Goal: Task Accomplishment & Management: Manage account settings

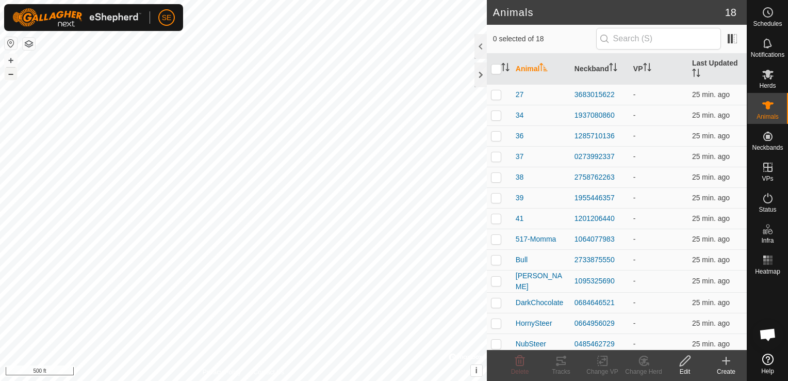
click at [9, 69] on button "–" at bounding box center [11, 74] width 12 height 12
click at [10, 60] on button "+" at bounding box center [11, 60] width 12 height 12
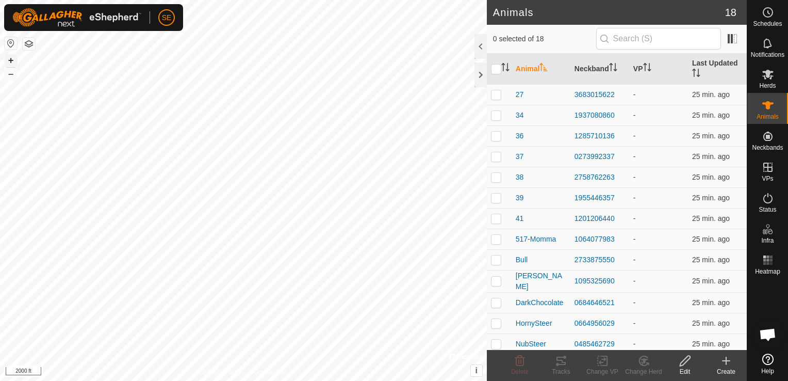
click at [10, 60] on button "+" at bounding box center [11, 60] width 12 height 12
click at [10, 59] on button "+" at bounding box center [11, 60] width 12 height 12
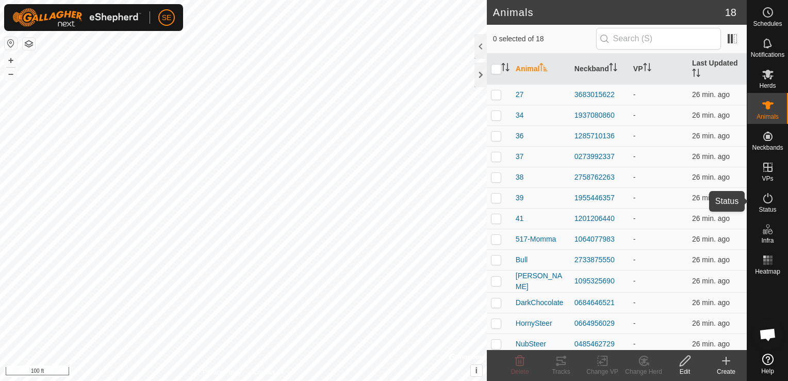
click at [766, 199] on icon at bounding box center [768, 198] width 12 height 12
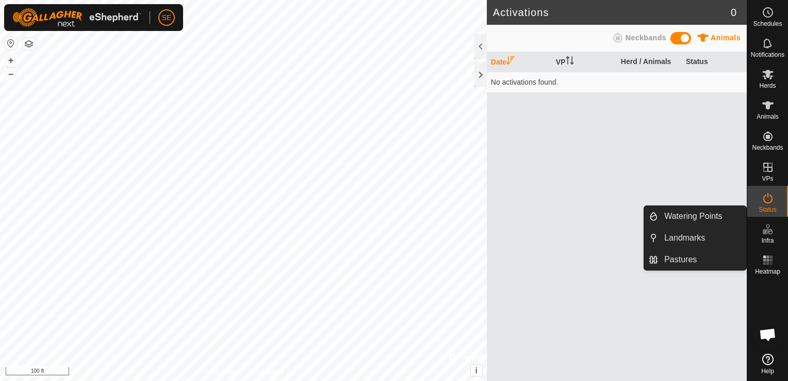
click at [770, 231] on icon at bounding box center [768, 229] width 12 height 12
click at [766, 235] on icon at bounding box center [768, 229] width 12 height 12
click at [679, 216] on link "Watering Points" at bounding box center [702, 216] width 88 height 21
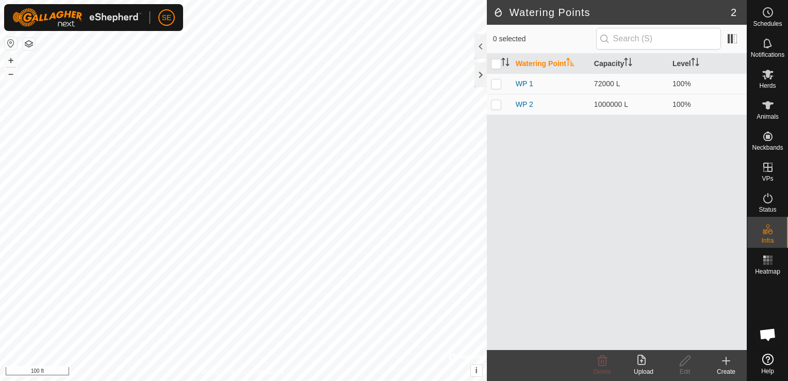
click at [726, 362] on icon at bounding box center [726, 360] width 0 height 7
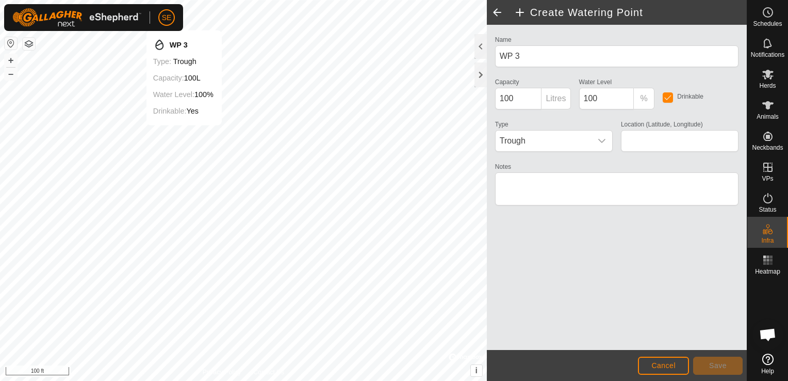
type input "44.202151, -91.143879"
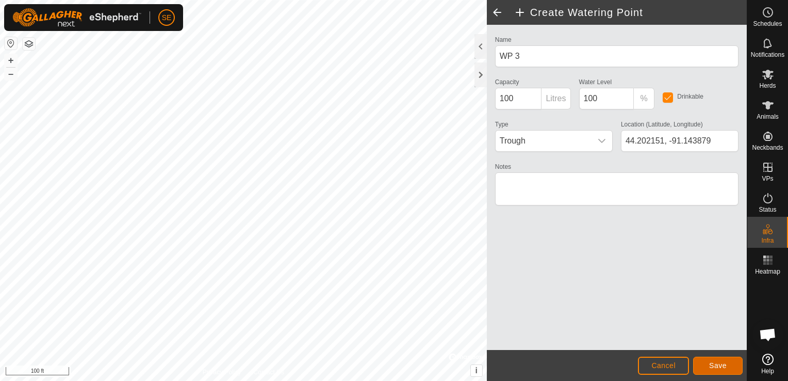
click at [711, 362] on span "Save" at bounding box center [718, 365] width 18 height 8
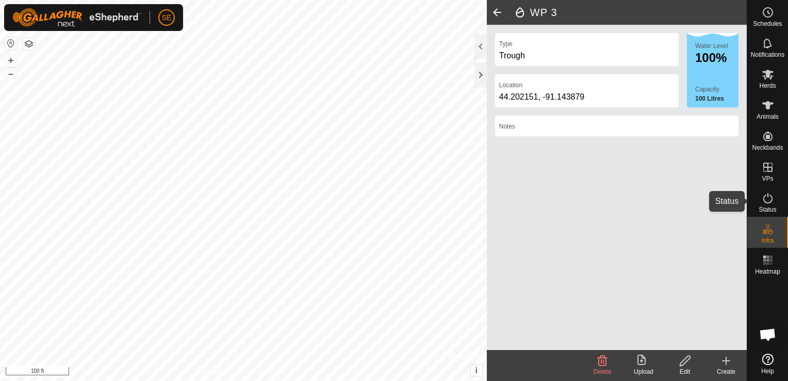
click at [766, 201] on icon at bounding box center [768, 198] width 12 height 12
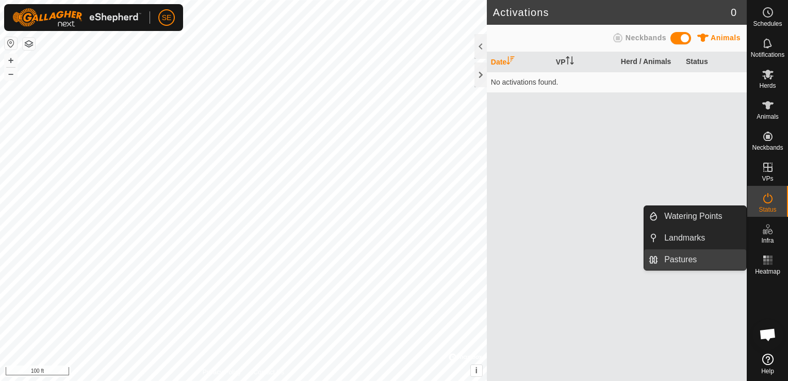
click at [689, 259] on link "Pastures" at bounding box center [702, 259] width 88 height 21
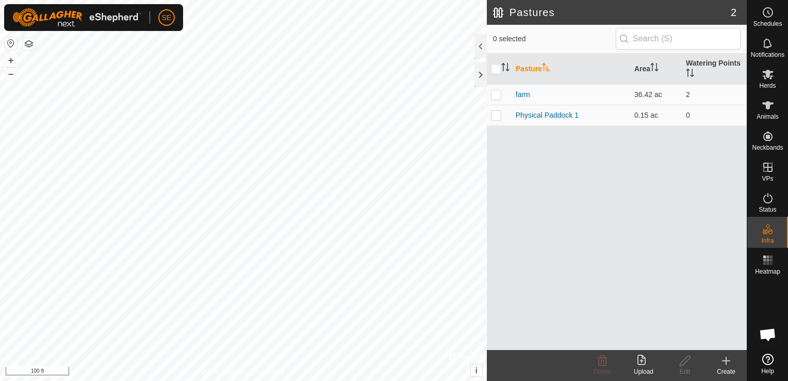
click at [727, 359] on icon at bounding box center [726, 360] width 12 height 12
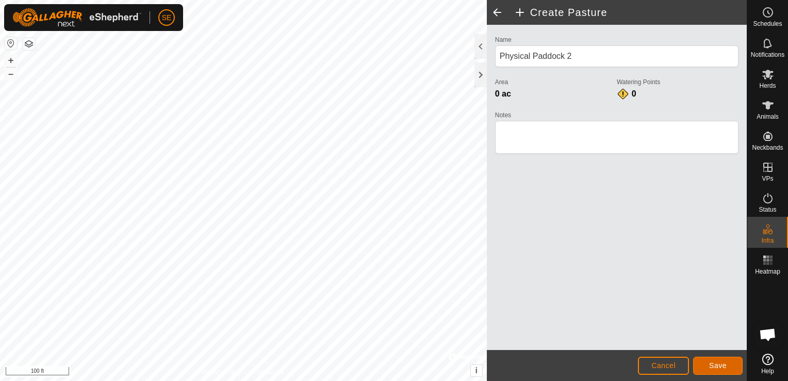
click at [714, 369] on span "Save" at bounding box center [718, 365] width 18 height 8
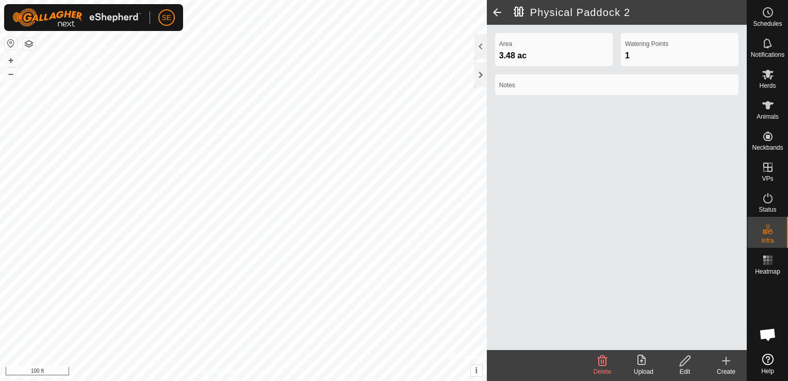
click at [728, 362] on icon at bounding box center [726, 360] width 12 height 12
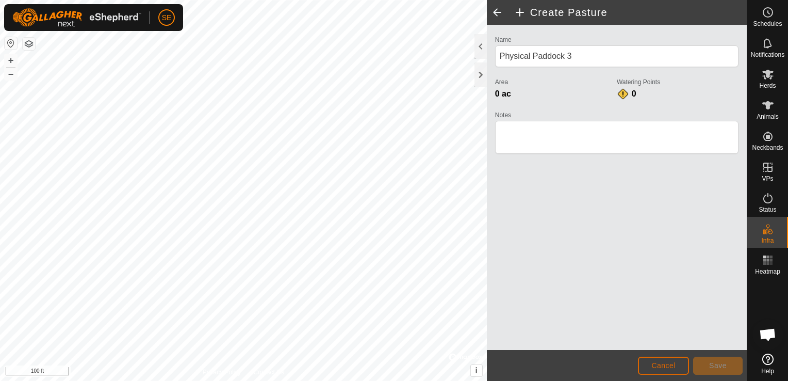
click at [674, 364] on span "Cancel" at bounding box center [663, 365] width 24 height 8
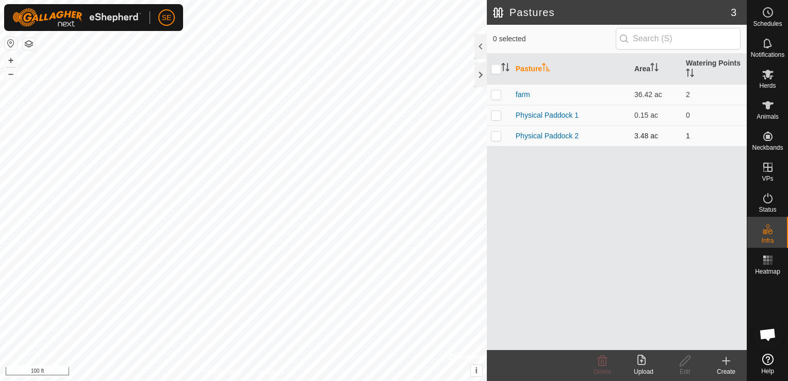
click at [497, 136] on p-checkbox at bounding box center [496, 136] width 10 height 8
checkbox input "true"
click at [727, 359] on icon at bounding box center [726, 360] width 12 height 12
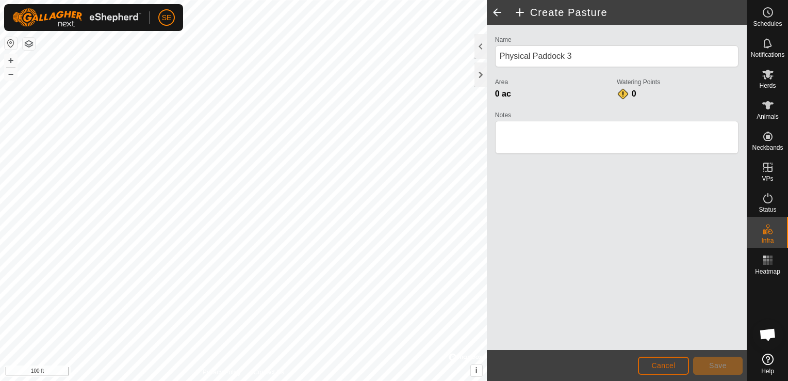
click at [673, 366] on span "Cancel" at bounding box center [663, 365] width 24 height 8
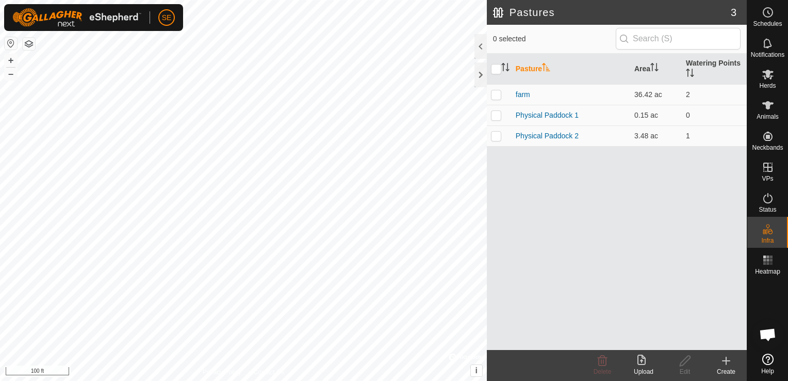
click at [725, 364] on icon at bounding box center [726, 360] width 12 height 12
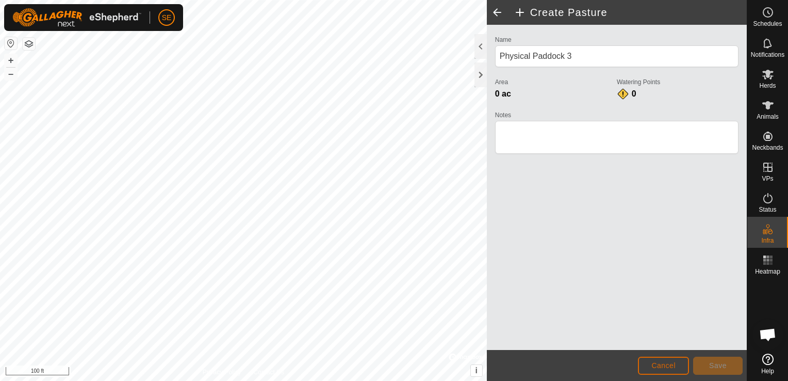
click at [673, 368] on span "Cancel" at bounding box center [663, 365] width 24 height 8
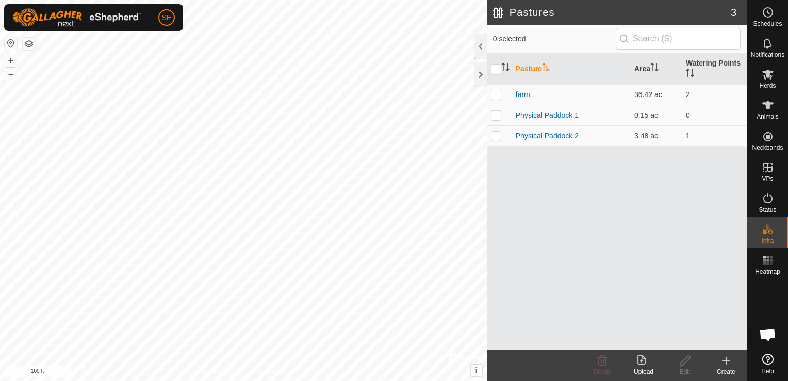
click at [725, 358] on icon at bounding box center [726, 360] width 12 height 12
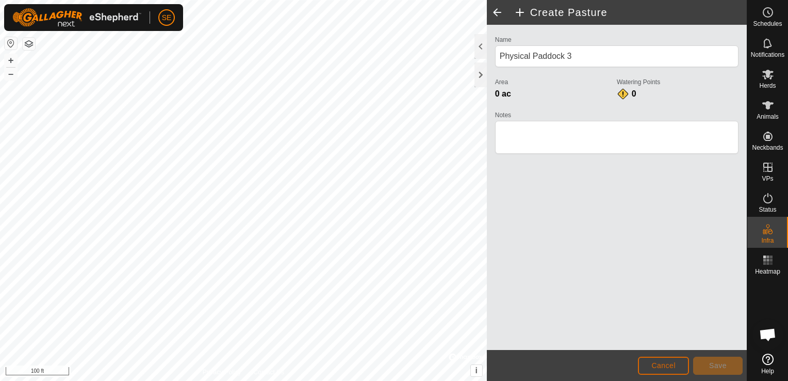
click at [663, 362] on span "Cancel" at bounding box center [663, 365] width 24 height 8
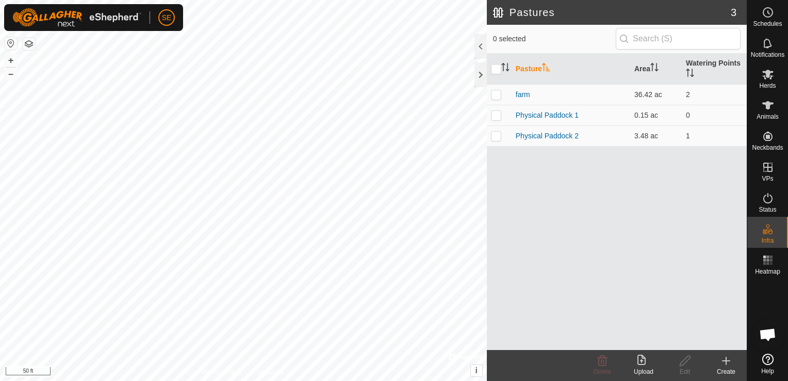
click at [724, 358] on icon at bounding box center [726, 360] width 12 height 12
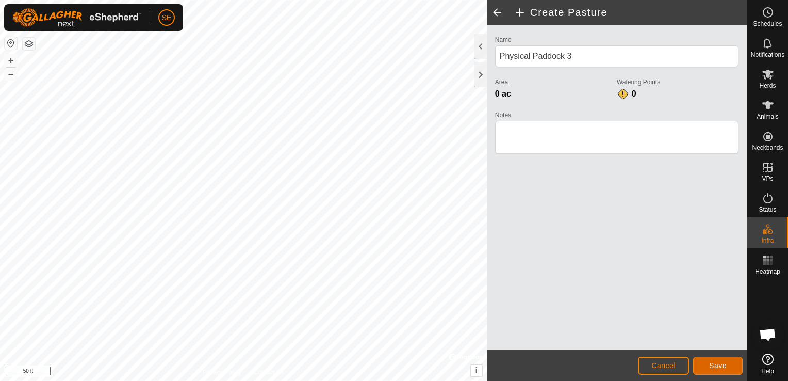
click at [720, 361] on span "Save" at bounding box center [718, 365] width 18 height 8
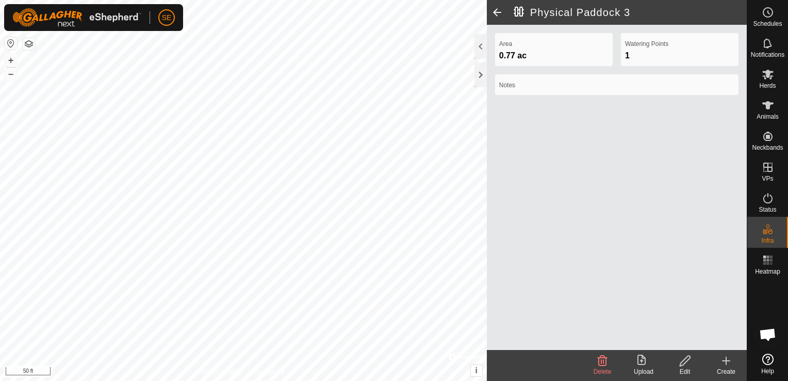
click at [728, 363] on icon at bounding box center [726, 360] width 12 height 12
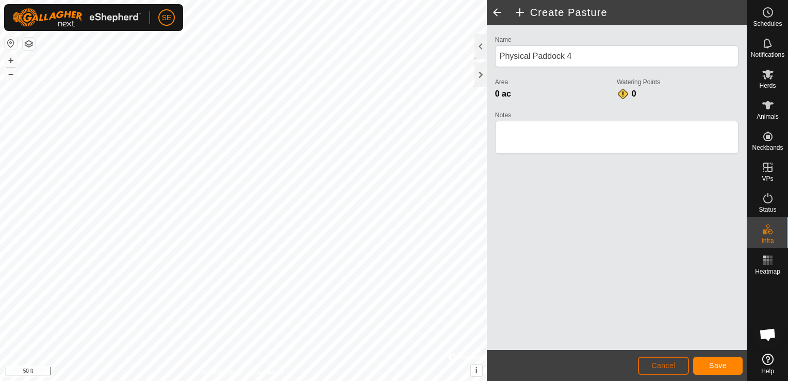
click at [666, 364] on span "Cancel" at bounding box center [663, 365] width 24 height 8
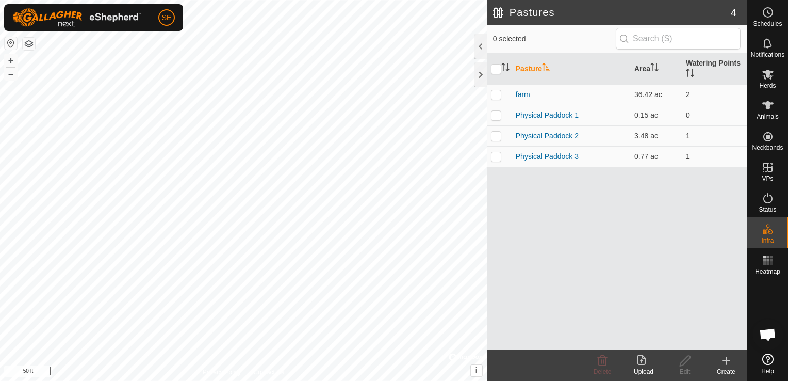
click at [728, 361] on icon at bounding box center [726, 361] width 7 height 0
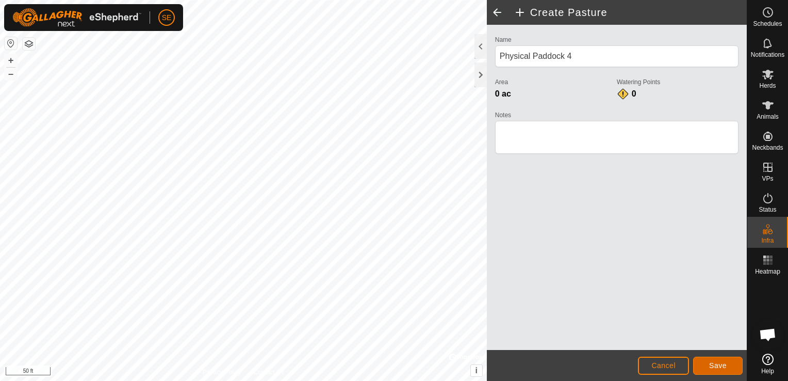
click at [724, 365] on span "Save" at bounding box center [718, 365] width 18 height 8
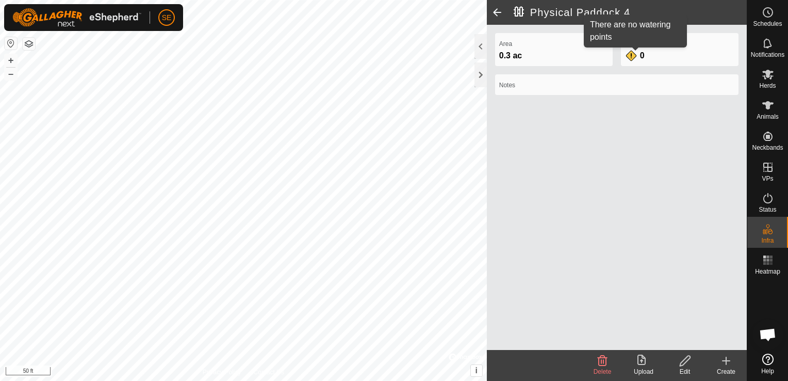
click at [636, 55] on div "0" at bounding box center [635, 56] width 21 height 12
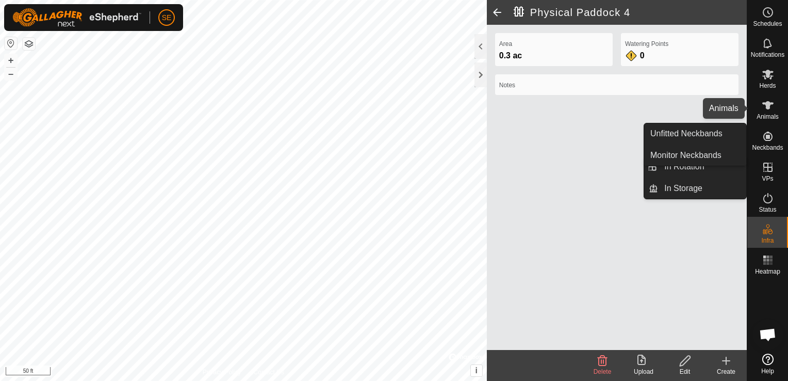
click at [768, 111] on es-animals-svg-icon at bounding box center [768, 105] width 19 height 17
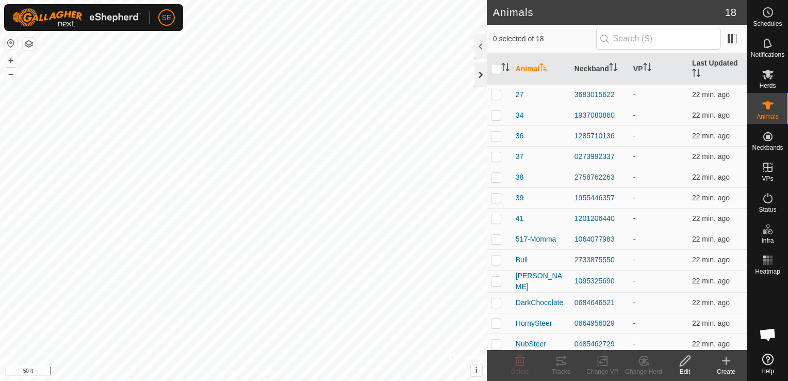
click at [481, 71] on div at bounding box center [481, 74] width 12 height 25
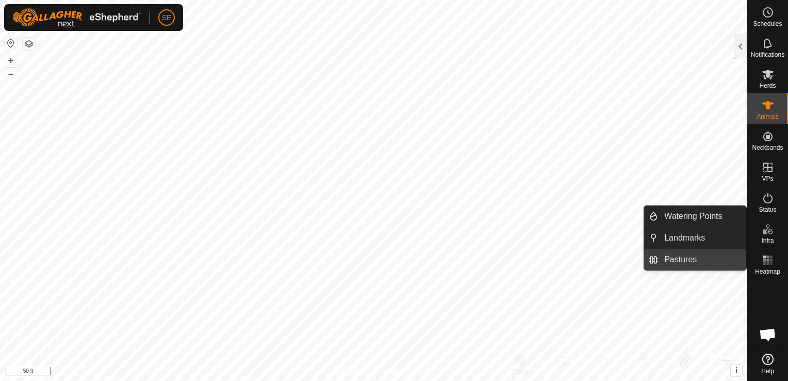
click at [688, 259] on link "Pastures" at bounding box center [702, 259] width 88 height 21
click at [676, 256] on link "Pastures" at bounding box center [702, 259] width 88 height 21
click at [652, 259] on li "Pastures" at bounding box center [695, 259] width 102 height 21
click at [675, 259] on link "Pastures" at bounding box center [702, 259] width 88 height 21
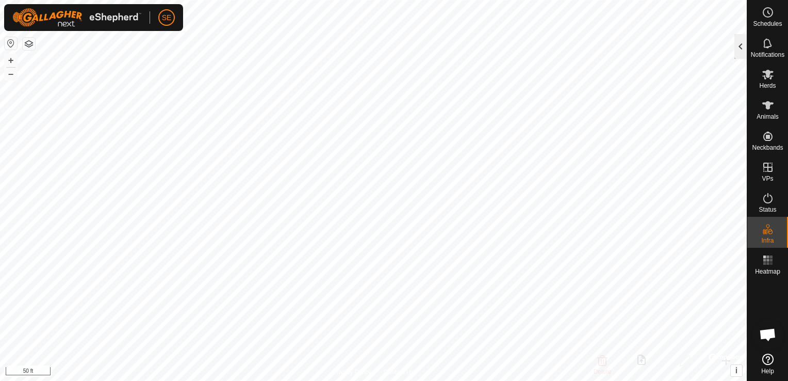
click at [739, 47] on div at bounding box center [740, 46] width 12 height 25
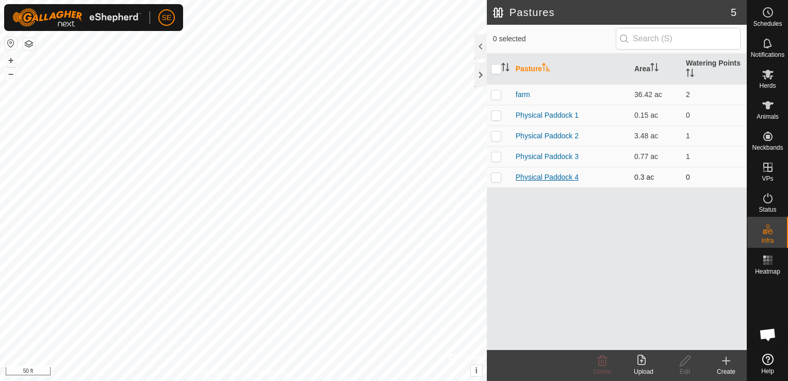
click at [535, 176] on link "Physical Paddock 4" at bounding box center [547, 177] width 63 height 8
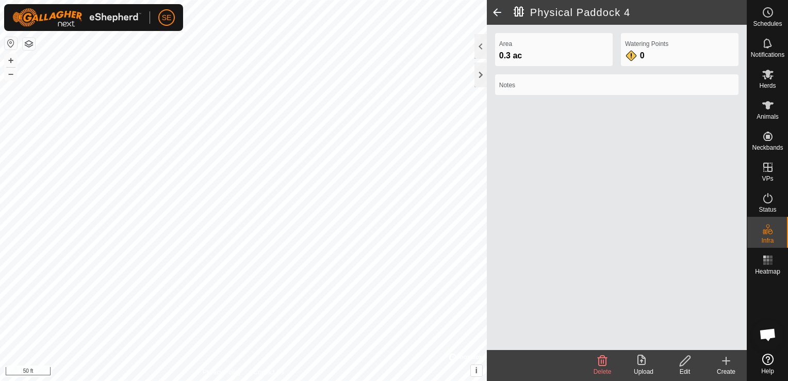
click at [687, 360] on icon at bounding box center [685, 360] width 10 height 10
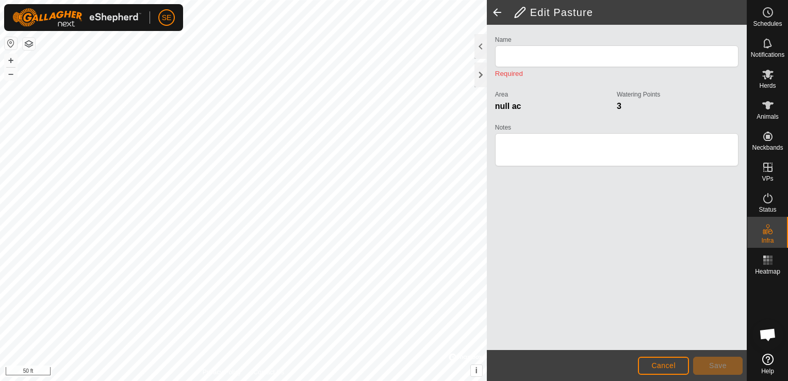
type input "Physical Paddock 4"
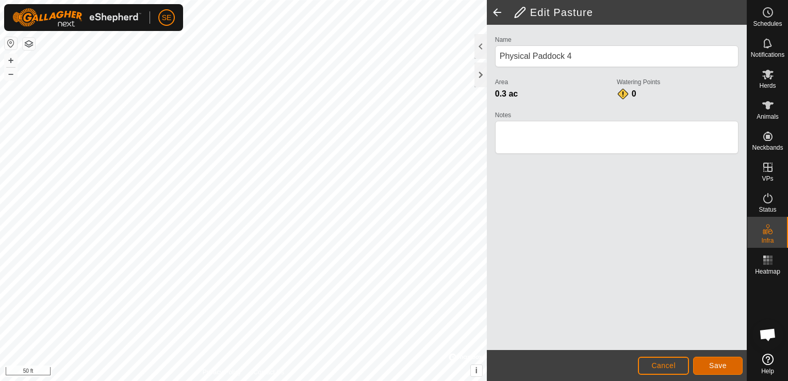
click at [720, 368] on span "Save" at bounding box center [718, 365] width 18 height 8
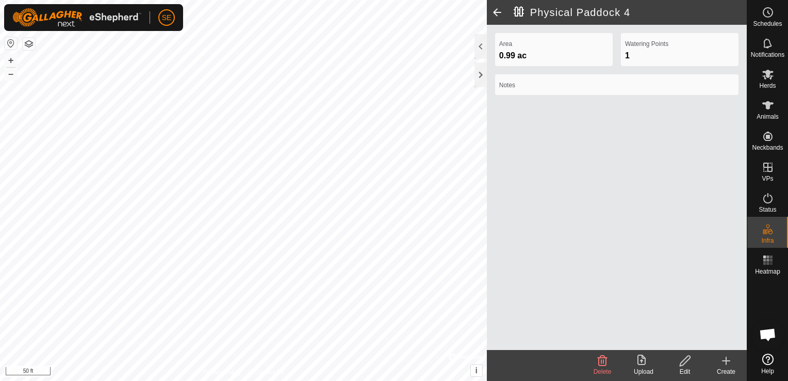
click at [539, 83] on label "Notes" at bounding box center [616, 84] width 235 height 9
drag, startPoint x: 532, startPoint y: 59, endPoint x: 664, endPoint y: 57, distance: 131.6
click at [664, 57] on div "Area 0.99 ac Watering Points 1 Notes" at bounding box center [617, 68] width 252 height 70
click at [664, 57] on div "1" at bounding box center [679, 56] width 109 height 12
click at [670, 50] on div "1" at bounding box center [679, 56] width 109 height 12
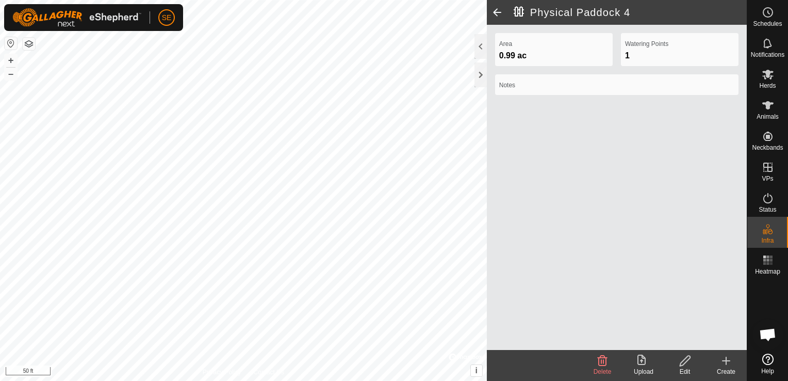
click at [729, 365] on icon at bounding box center [726, 360] width 12 height 12
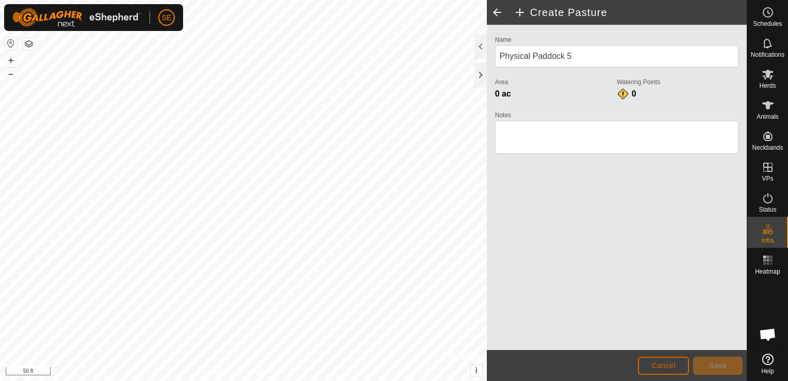
click at [665, 366] on span "Cancel" at bounding box center [663, 365] width 24 height 8
